Goal: Information Seeking & Learning: Find specific fact

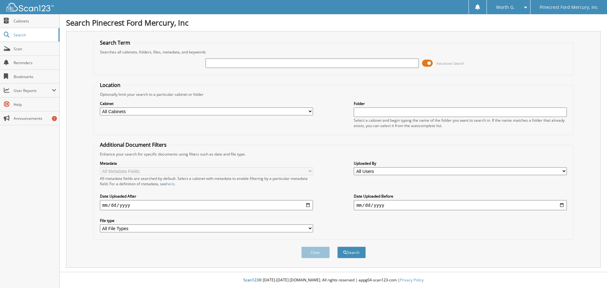
click at [182, 67] on div "Advanced Search" at bounding box center [334, 63] width 474 height 17
paste input "PKD24700"
type input "PKD24700"
click at [337, 247] on button "Search" at bounding box center [351, 253] width 28 height 12
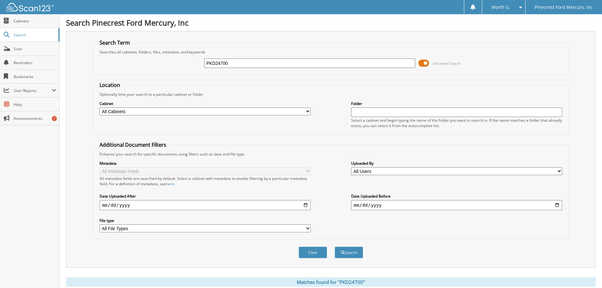
scroll to position [101, 0]
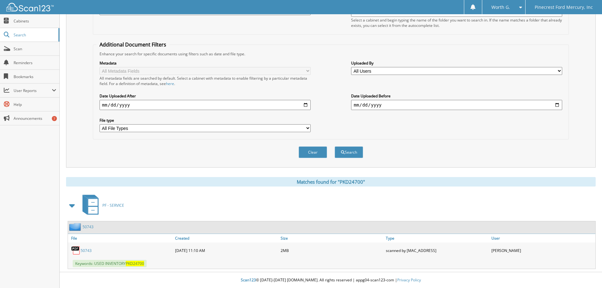
click at [82, 248] on link "50743" at bounding box center [86, 250] width 11 height 5
click at [312, 155] on button "Clear" at bounding box center [313, 152] width 28 height 12
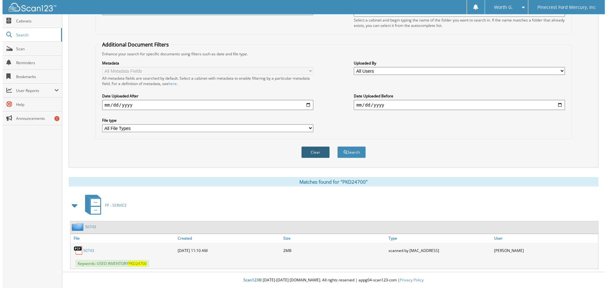
scroll to position [0, 0]
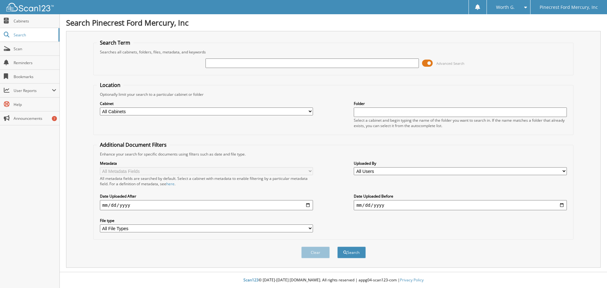
paste input "NFB92598"
type input "NFB92598"
click at [337, 247] on button "Search" at bounding box center [351, 253] width 28 height 12
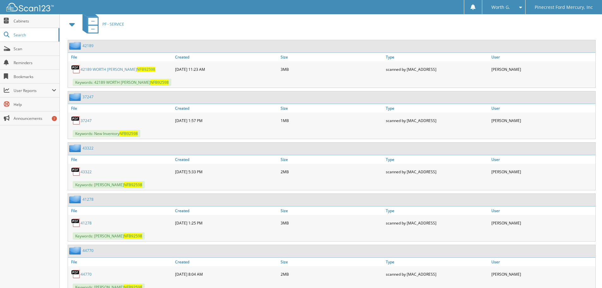
scroll to position [221, 0]
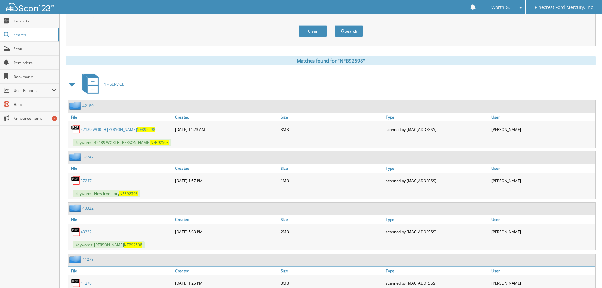
click at [203, 73] on div "PF - SERVICE" at bounding box center [331, 84] width 530 height 25
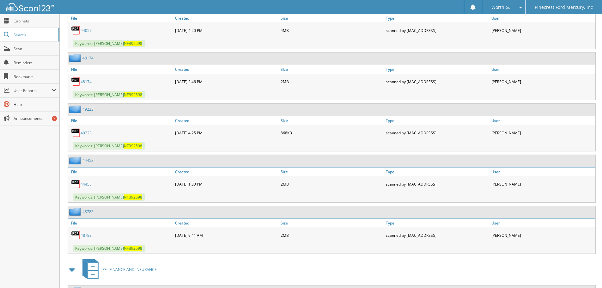
scroll to position [1075, 0]
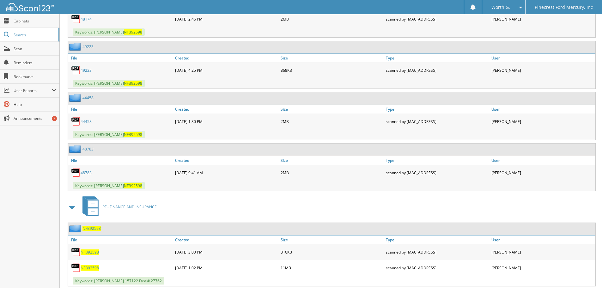
click at [256, 209] on div "PF - FINANCE AND INSURANCE" at bounding box center [331, 206] width 530 height 25
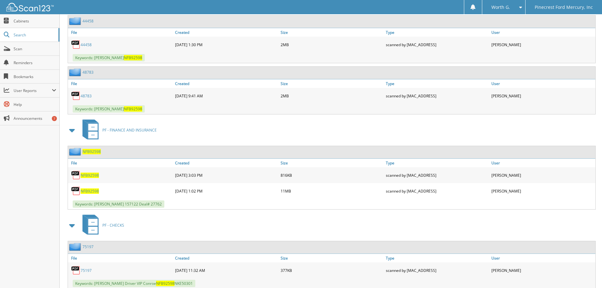
scroll to position [1044, 0]
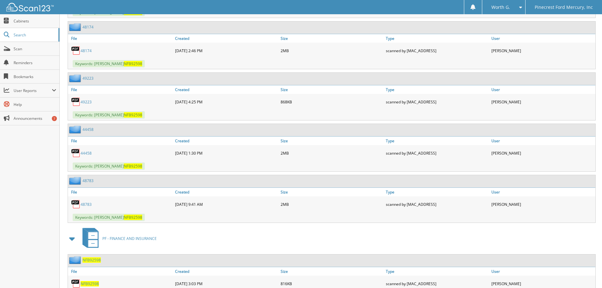
click at [231, 240] on div "PF - FINANCE AND INSURANCE" at bounding box center [331, 238] width 530 height 25
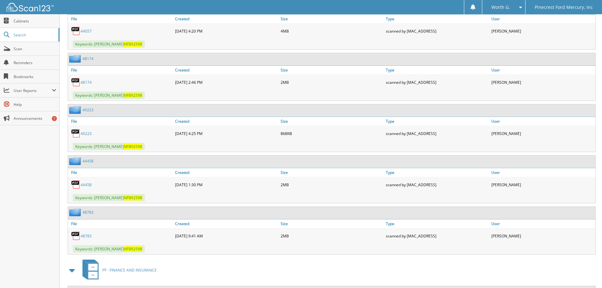
click at [231, 240] on div "[DATE] 9:41 AM" at bounding box center [227, 236] width 106 height 13
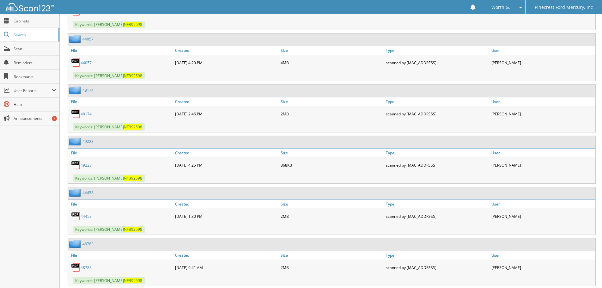
click at [231, 240] on div "48783" at bounding box center [332, 244] width 528 height 12
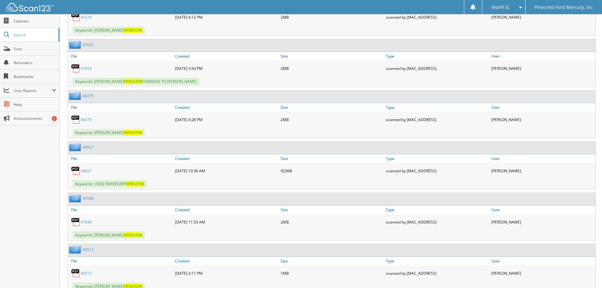
scroll to position [664, 0]
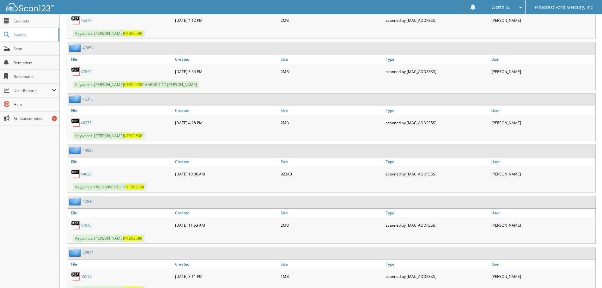
click at [227, 175] on div "[DATE] 10:36 AM" at bounding box center [227, 174] width 106 height 13
click at [226, 180] on div "[DATE] 10:36 AM" at bounding box center [227, 174] width 106 height 13
click at [91, 170] on div "49027" at bounding box center [121, 174] width 106 height 13
click at [88, 176] on link "49027" at bounding box center [86, 173] width 11 height 5
click at [251, 177] on div "[DATE] 10:36 AM" at bounding box center [227, 174] width 106 height 13
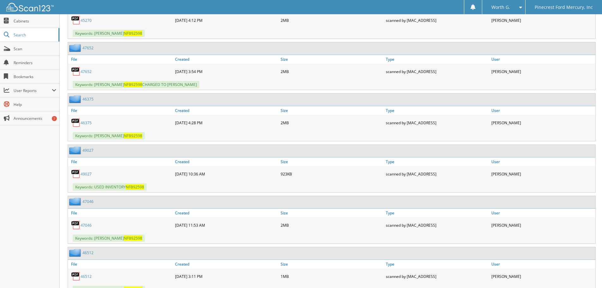
click at [244, 178] on div "[DATE] 10:36 AM" at bounding box center [227, 174] width 106 height 13
click at [83, 172] on link "49027" at bounding box center [86, 173] width 11 height 5
click at [237, 182] on div "49027 [DATE] 10:36 AM 923KB" at bounding box center [332, 174] width 528 height 16
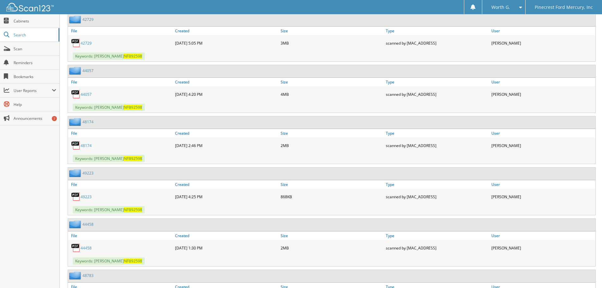
scroll to position [1107, 0]
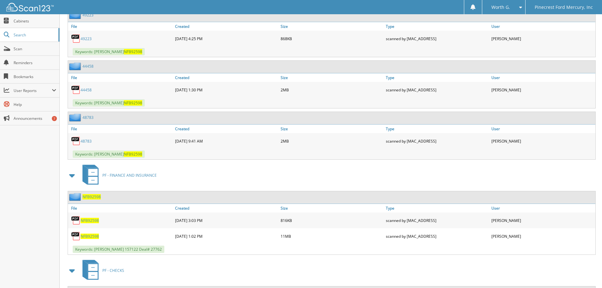
click at [252, 173] on div "PF - FINANCE AND INSURANCE" at bounding box center [331, 175] width 530 height 25
click at [86, 143] on link "48783" at bounding box center [86, 141] width 11 height 5
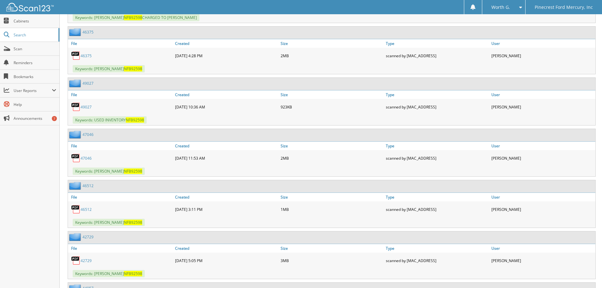
scroll to position [727, 0]
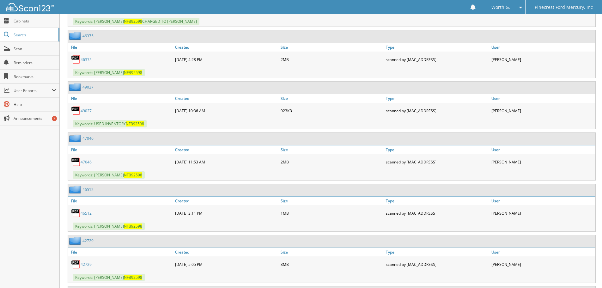
click at [232, 118] on div "49027 [DATE] 10:36 AM 923KB" at bounding box center [332, 111] width 528 height 16
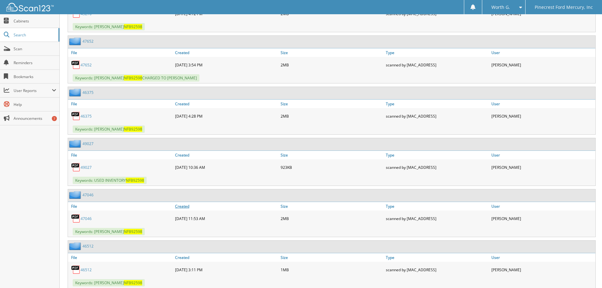
scroll to position [664, 0]
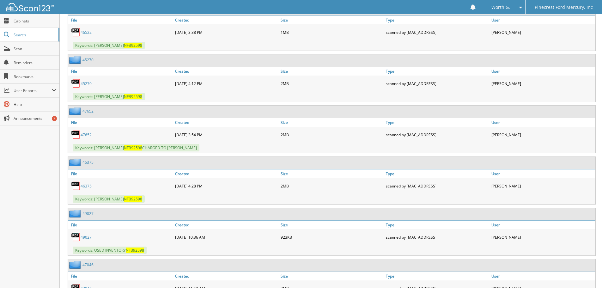
click at [228, 87] on div "[DATE] 4:12 PM" at bounding box center [227, 83] width 106 height 13
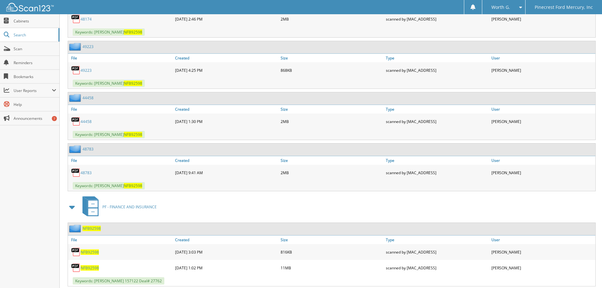
scroll to position [1107, 0]
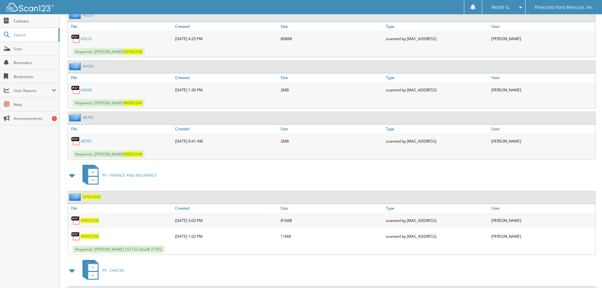
click at [229, 168] on div "PF - FINANCE AND INSURANCE" at bounding box center [331, 175] width 530 height 25
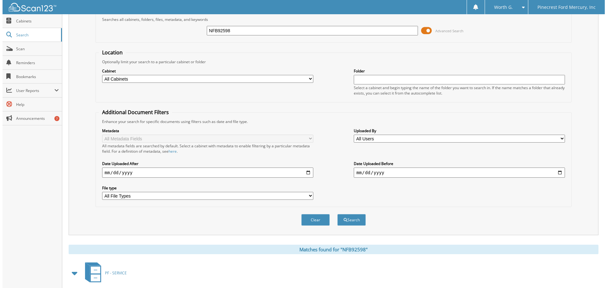
scroll to position [0, 0]
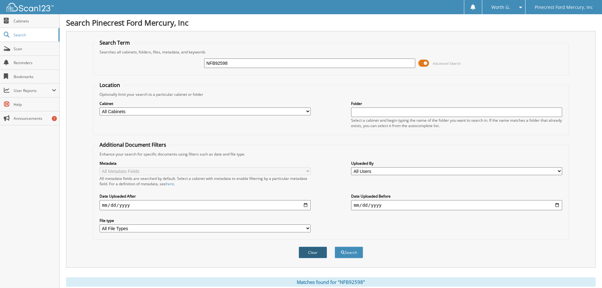
click at [313, 251] on button "Clear" at bounding box center [313, 253] width 28 height 12
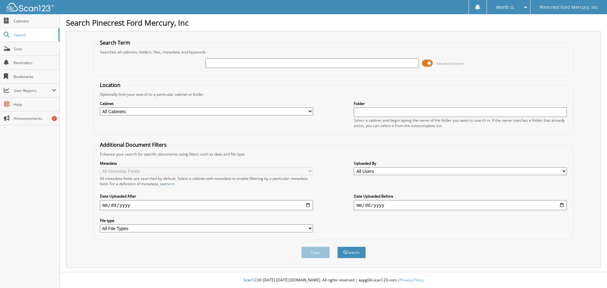
click at [509, 51] on div "Searches all cabinets, folders, files, metadata, and keywords" at bounding box center [334, 51] width 474 height 5
click at [479, 67] on div "Advanced Search" at bounding box center [334, 63] width 474 height 17
drag, startPoint x: 491, startPoint y: 64, endPoint x: 433, endPoint y: 69, distance: 58.4
click at [482, 67] on div "Advanced Search" at bounding box center [334, 63] width 474 height 17
drag, startPoint x: 208, startPoint y: 42, endPoint x: 212, endPoint y: 40, distance: 3.5
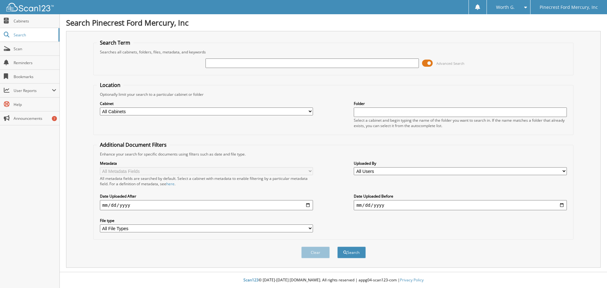
click at [209, 42] on fieldset "Search Term Searches all cabinets, folders, files, metadata, and keywords Advan…" at bounding box center [333, 57] width 481 height 36
